Goal: Browse casually: Explore the website without a specific task or goal

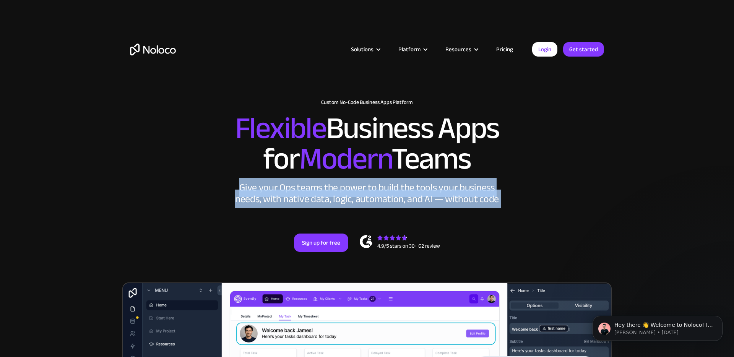
drag, startPoint x: 239, startPoint y: 182, endPoint x: 236, endPoint y: 224, distance: 42.5
click at [236, 224] on div "New: Connect Noloco to Stripe Custom No-Code Business Apps Platform Flexible Bu…" at bounding box center [366, 175] width 489 height 198
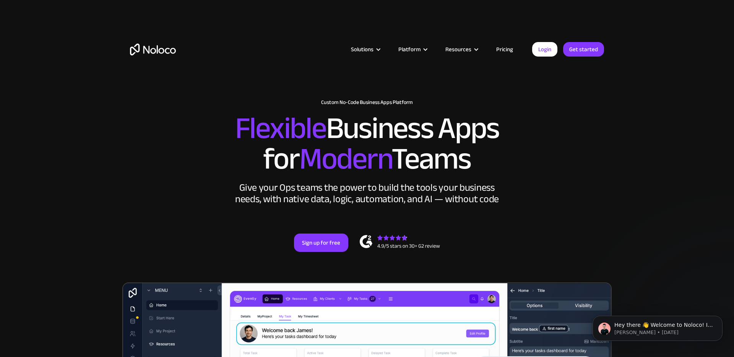
click at [225, 224] on div "New: Connect Noloco to Stripe Custom No-Code Business Apps Platform Flexible Bu…" at bounding box center [366, 175] width 489 height 198
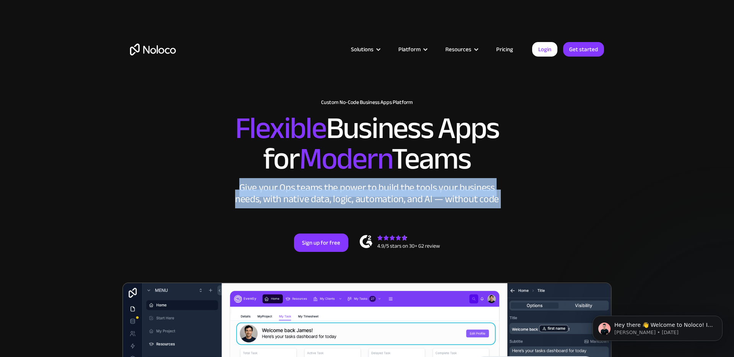
drag, startPoint x: 243, startPoint y: 183, endPoint x: 222, endPoint y: 233, distance: 53.8
click at [222, 232] on div "New: Connect Noloco to Stripe Custom No-Code Business Apps Platform Flexible Bu…" at bounding box center [366, 175] width 489 height 198
click at [222, 233] on div "New: Connect Noloco to Stripe Custom No-Code Business Apps Platform Flexible Bu…" at bounding box center [366, 175] width 489 height 198
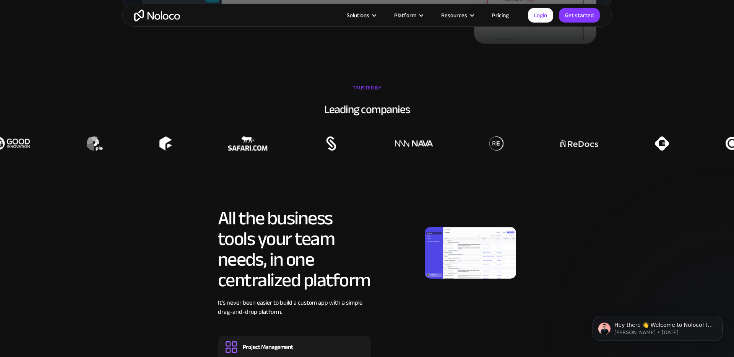
scroll to position [591, 0]
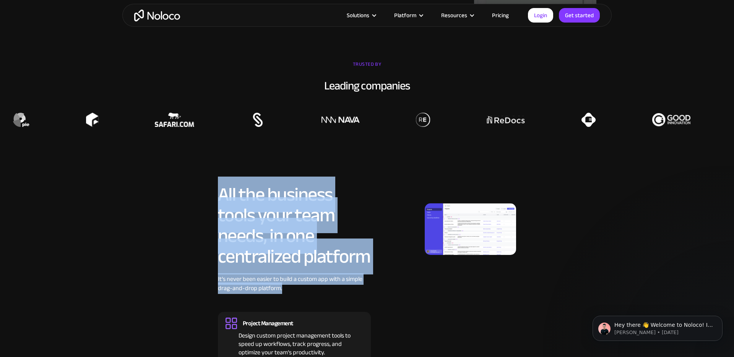
drag, startPoint x: 212, startPoint y: 177, endPoint x: 294, endPoint y: 301, distance: 148.7
click at [294, 272] on section "All the business tools your team needs, in one centralized platform It’s never …" at bounding box center [367, 308] width 734 height 325
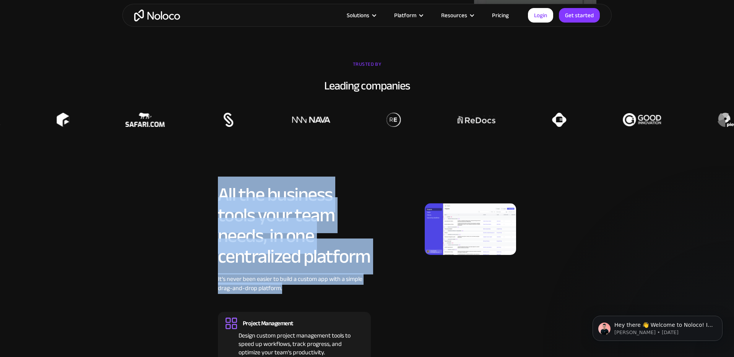
click at [294, 272] on div "It’s never been easier to build a custom app with a simple drag-and-drop platfo…" at bounding box center [294, 289] width 153 height 30
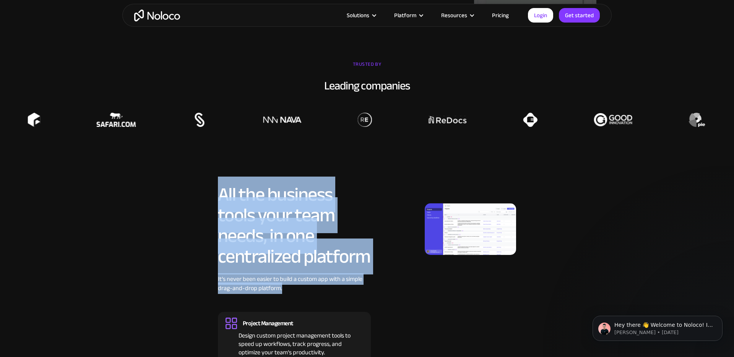
drag, startPoint x: 294, startPoint y: 301, endPoint x: 180, endPoint y: 197, distance: 154.2
click at [180, 197] on div "All the business tools your team needs, in one centralized platform It’s never …" at bounding box center [367, 317] width 474 height 267
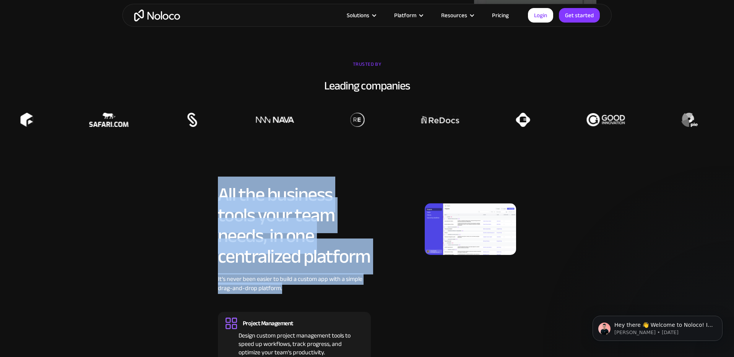
click at [180, 197] on div "All the business tools your team needs, in one centralized platform It’s never …" at bounding box center [367, 317] width 474 height 267
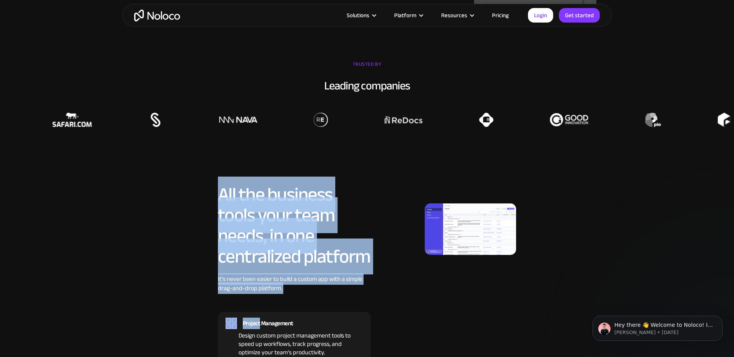
drag, startPoint x: 180, startPoint y: 197, endPoint x: 296, endPoint y: 309, distance: 161.1
click at [296, 272] on div "All the business tools your team needs, in one centralized platform It’s never …" at bounding box center [367, 317] width 474 height 267
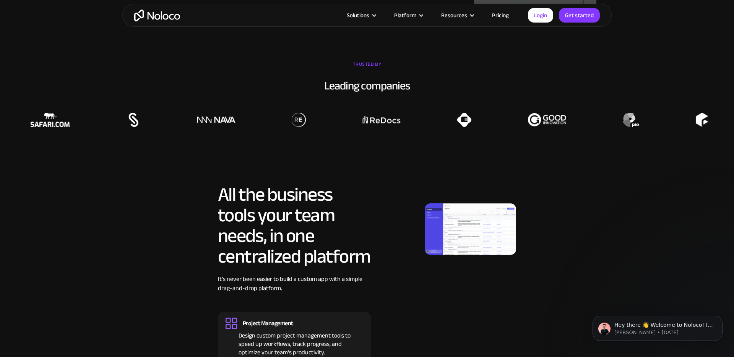
click at [188, 272] on div "All the business tools your team needs, in one centralized platform It’s never …" at bounding box center [367, 317] width 474 height 267
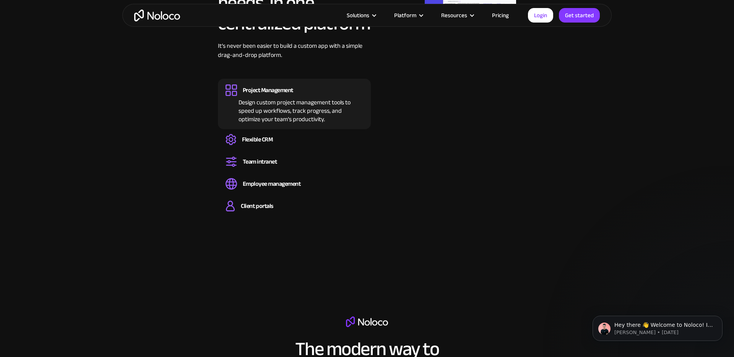
scroll to position [818, 0]
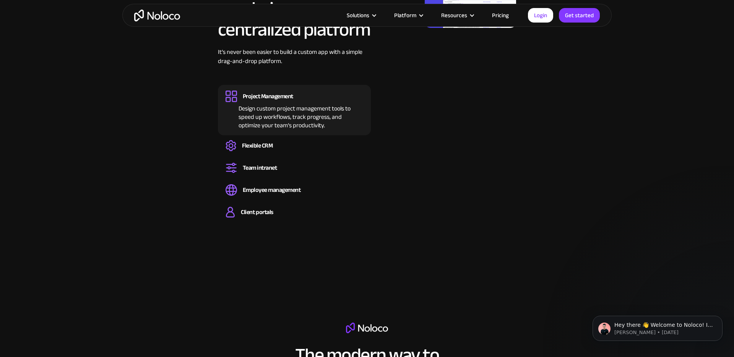
click at [174, 207] on div "All the business tools your team needs, in one centralized platform It’s never …" at bounding box center [367, 90] width 474 height 267
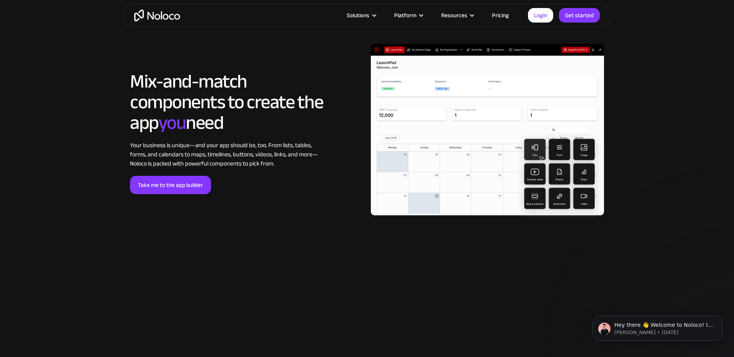
scroll to position [1709, 0]
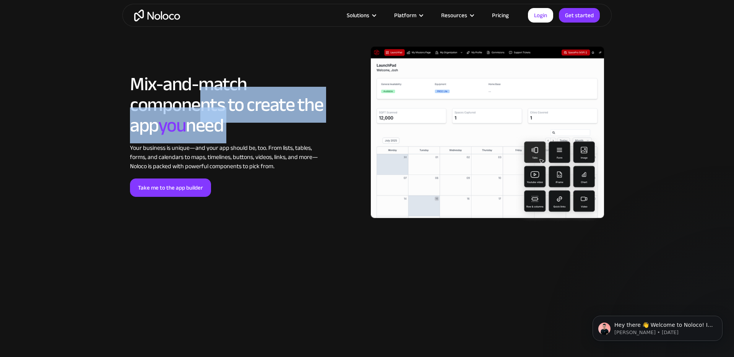
drag, startPoint x: 202, startPoint y: 105, endPoint x: 266, endPoint y: 141, distance: 73.4
click at [266, 141] on div "LOREM IPSUM Mix-and-match components to create the app you need Your business i…" at bounding box center [226, 135] width 193 height 123
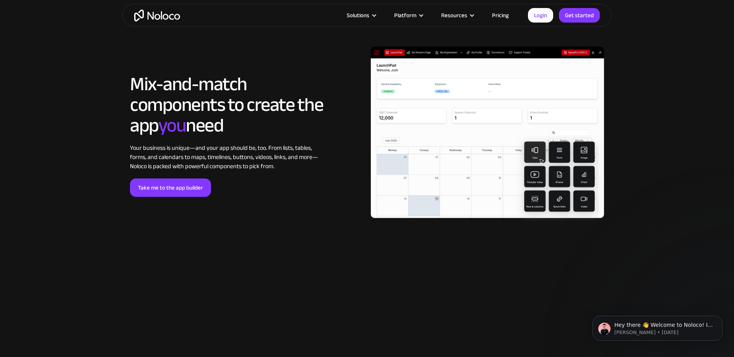
click at [264, 157] on div "Your business is unique—and your app should be, too. From lists, tables, forms,…" at bounding box center [226, 157] width 193 height 28
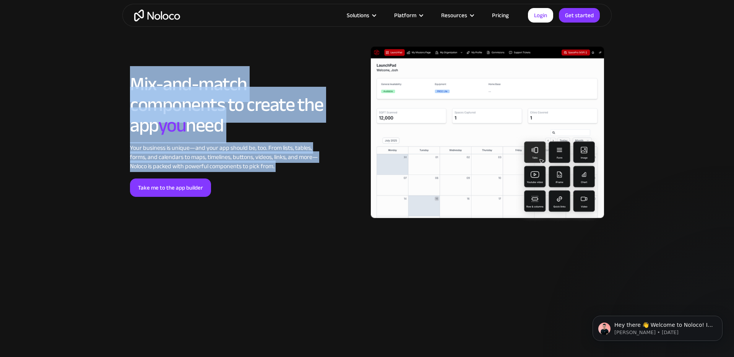
drag, startPoint x: 287, startPoint y: 172, endPoint x: 82, endPoint y: 83, distance: 223.3
click at [81, 83] on section "LOREM IPSUM Mix-and-match components to create the app you need Your business i…" at bounding box center [367, 135] width 734 height 300
click at [82, 83] on section "LOREM IPSUM Mix-and-match components to create the app you need Your business i…" at bounding box center [367, 135] width 734 height 300
drag, startPoint x: 82, startPoint y: 83, endPoint x: 279, endPoint y: 175, distance: 218.0
click at [279, 175] on section "LOREM IPSUM Mix-and-match components to create the app you need Your business i…" at bounding box center [367, 135] width 734 height 300
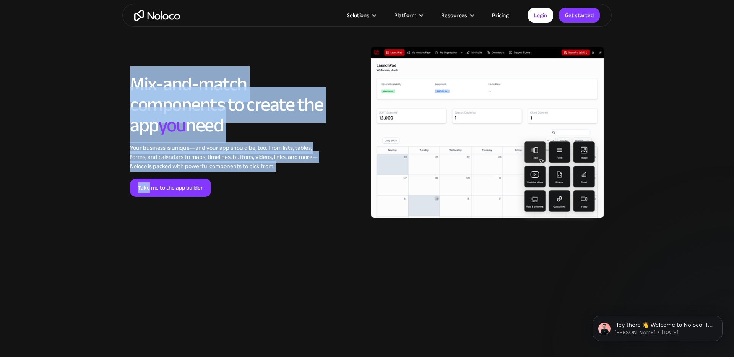
click at [279, 175] on div "LOREM IPSUM Mix-and-match components to create the app you need Your business i…" at bounding box center [226, 135] width 193 height 123
drag, startPoint x: 279, startPoint y: 175, endPoint x: 61, endPoint y: 59, distance: 247.3
click at [61, 59] on section "LOREM IPSUM Mix-and-match components to create the app you need Your business i…" at bounding box center [367, 135] width 734 height 300
